Goal: Task Accomplishment & Management: Manage account settings

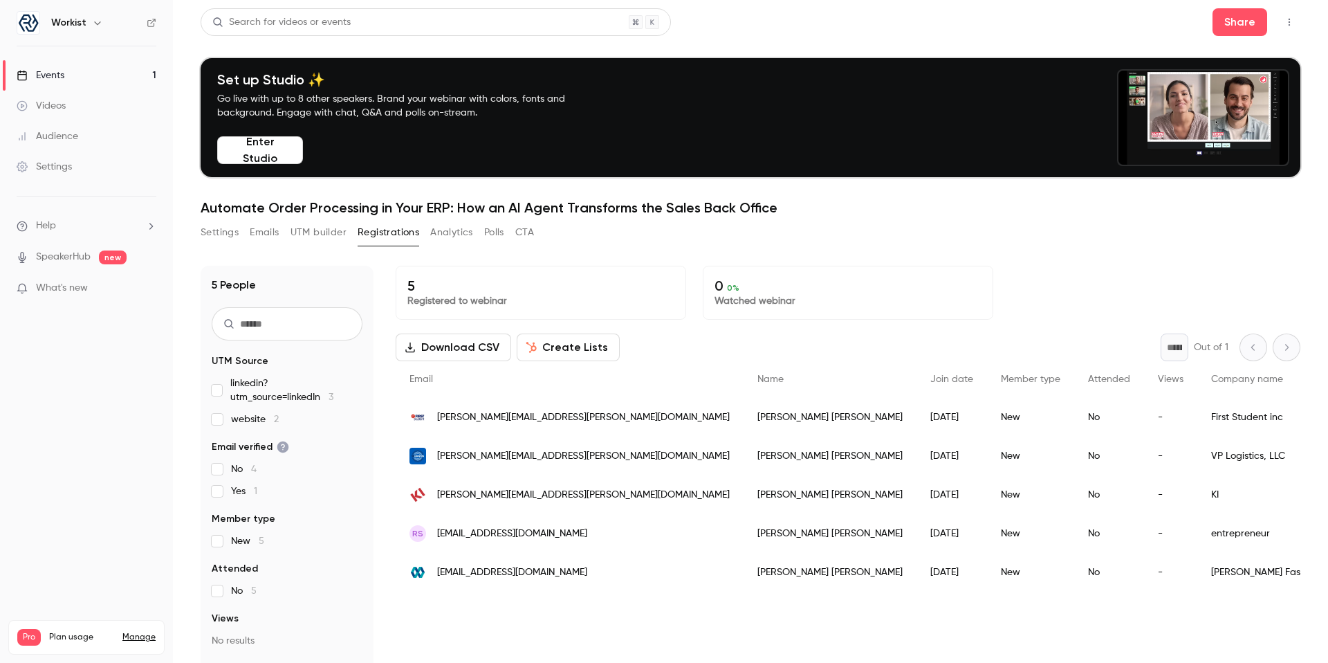
scroll to position [80, 0]
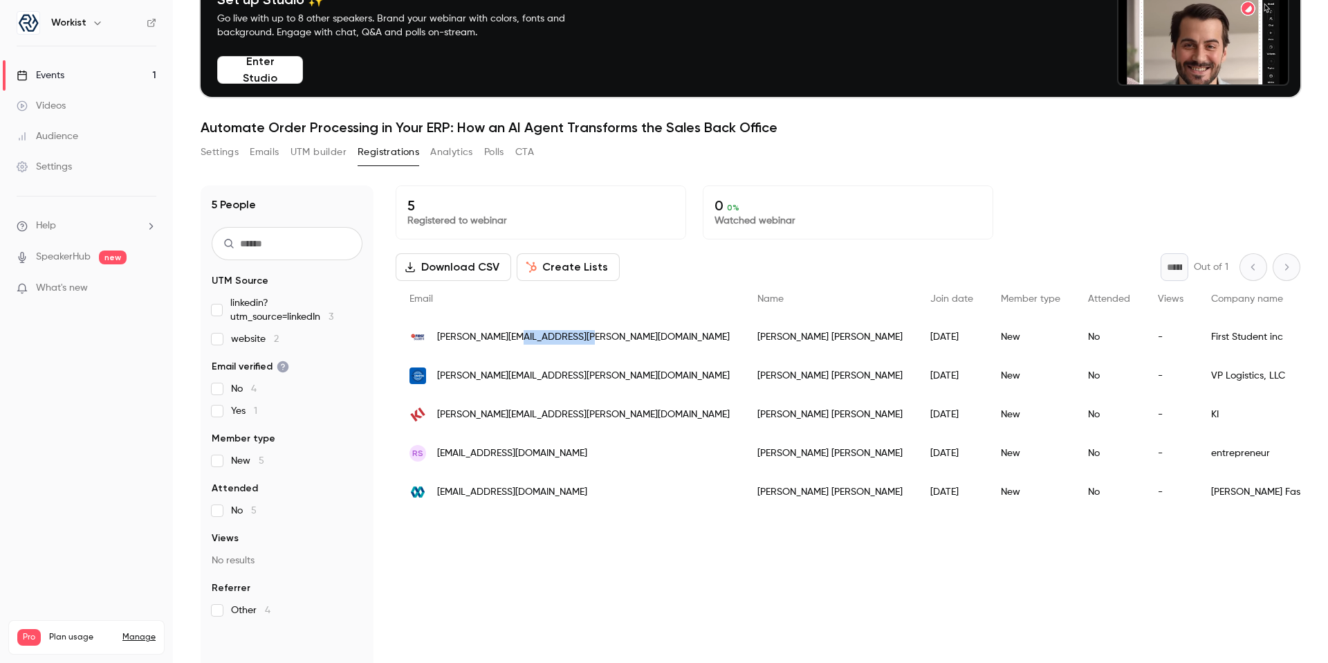
drag, startPoint x: 516, startPoint y: 337, endPoint x: 576, endPoint y: 338, distance: 60.2
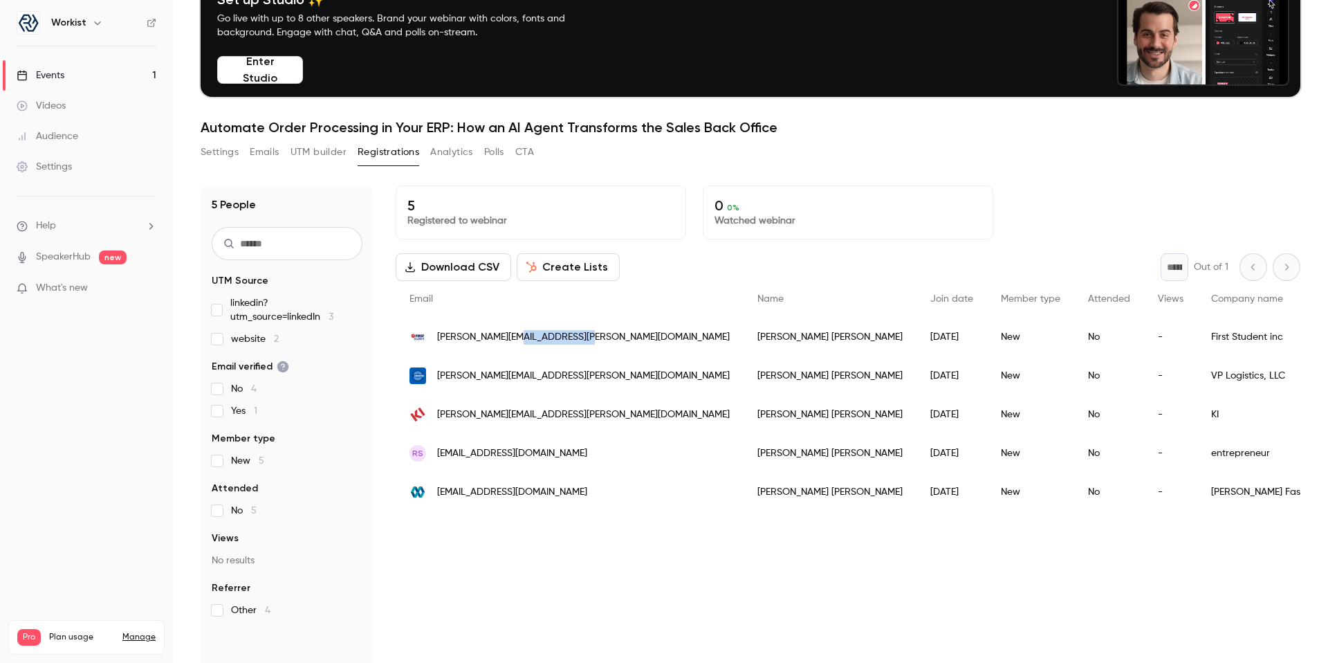
click at [576, 338] on span "[PERSON_NAME][EMAIL_ADDRESS][PERSON_NAME][DOMAIN_NAME]" at bounding box center [583, 337] width 293 height 15
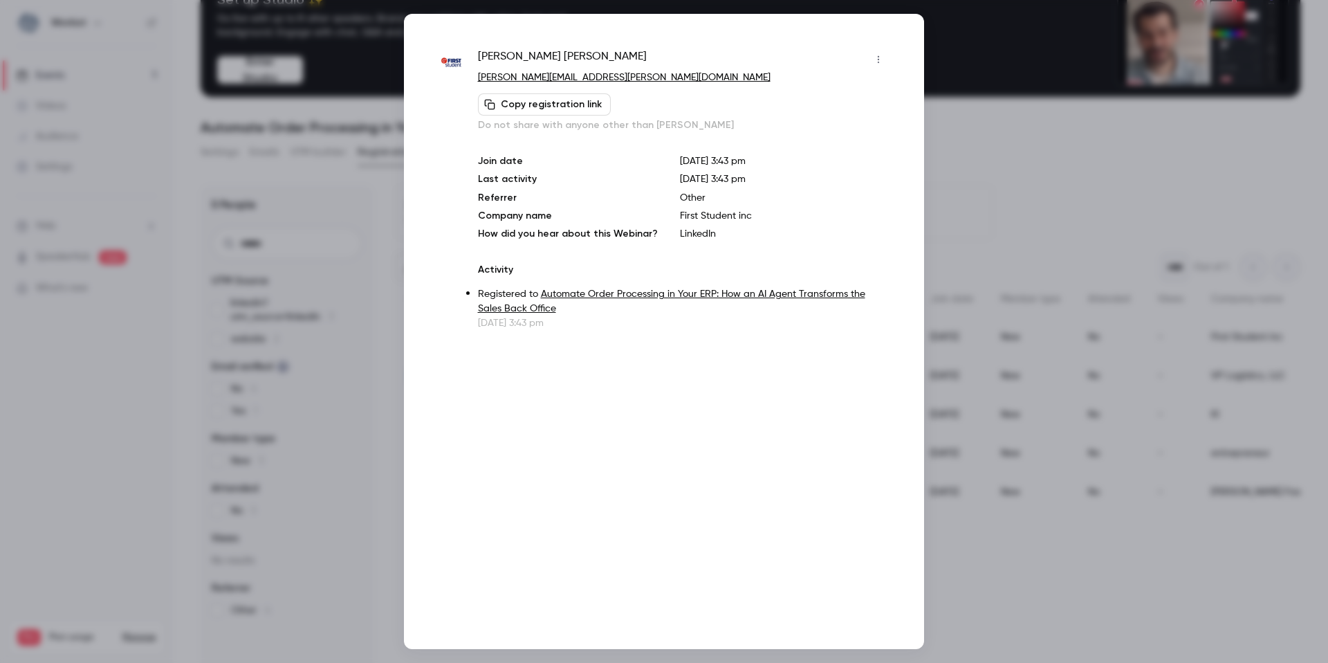
click at [986, 140] on div at bounding box center [664, 331] width 1328 height 663
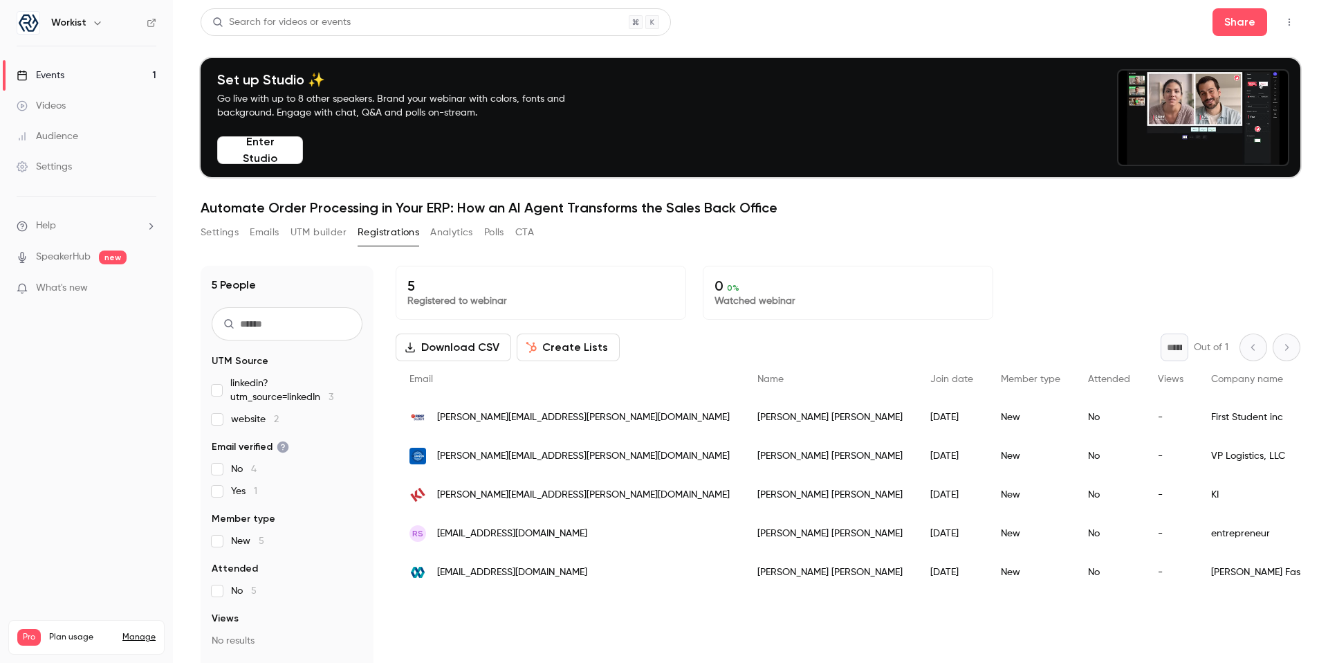
click at [82, 172] on link "Settings" at bounding box center [86, 166] width 173 height 30
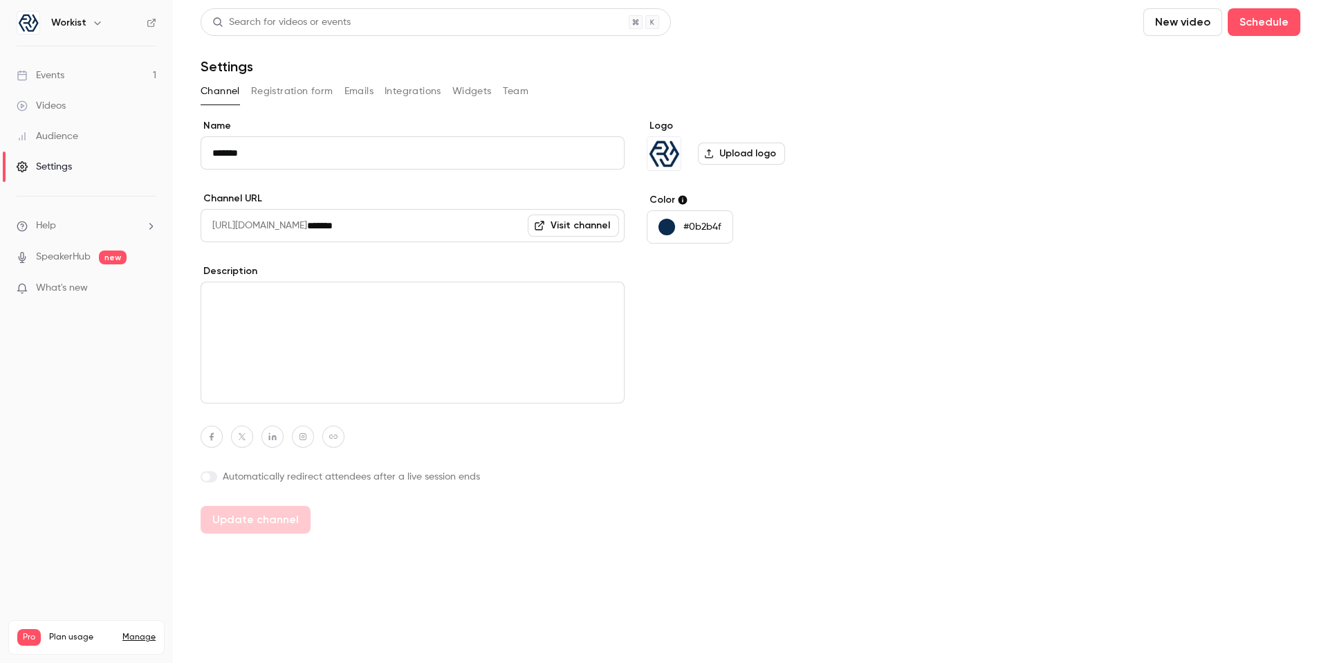
click at [509, 91] on button "Team" at bounding box center [516, 91] width 26 height 22
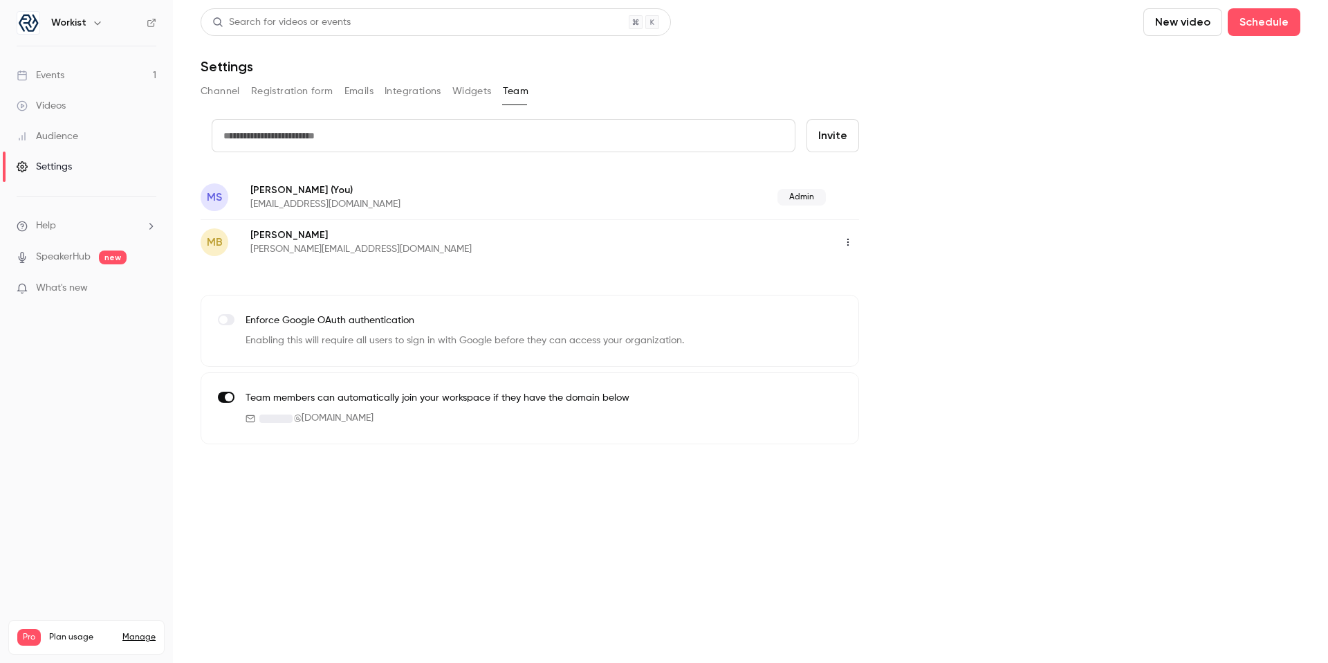
click at [501, 136] on input "text" at bounding box center [504, 135] width 584 height 33
paste input "**********"
type input "**********"
click at [840, 134] on button "Invite" at bounding box center [832, 135] width 53 height 33
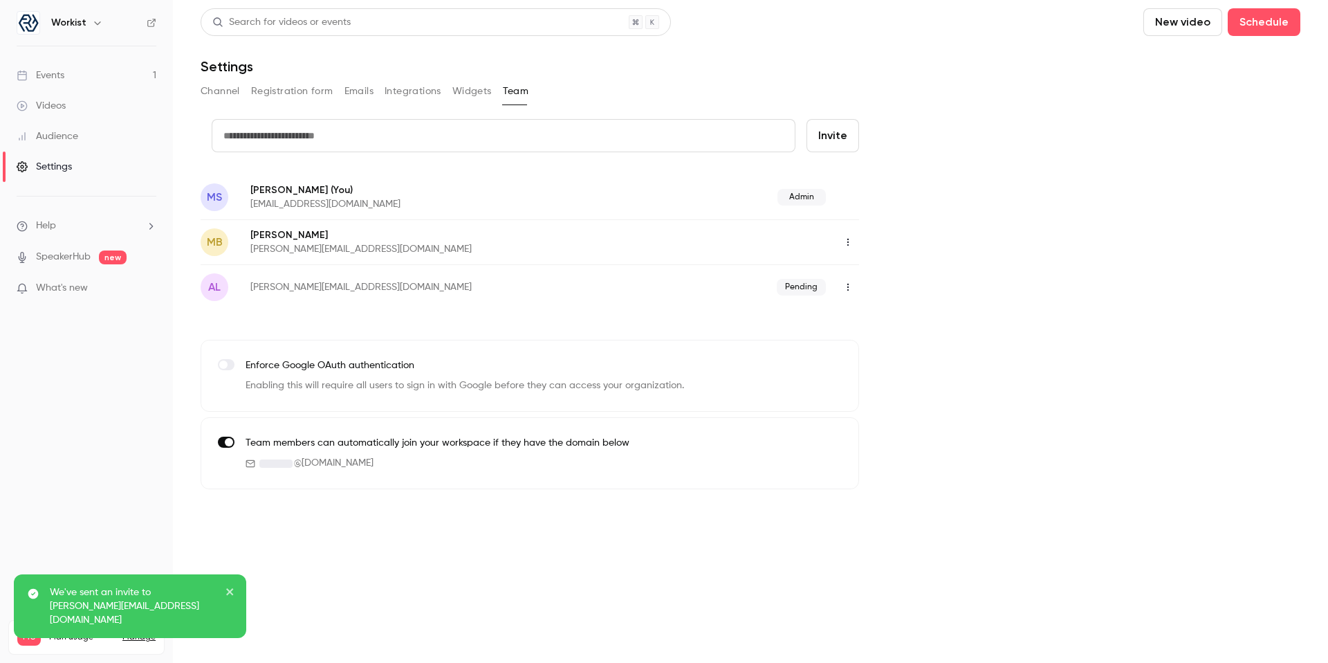
click at [847, 282] on icon "button" at bounding box center [847, 287] width 11 height 10
click at [847, 282] on div at bounding box center [664, 331] width 1328 height 663
